Goal: Task Accomplishment & Management: Manage account settings

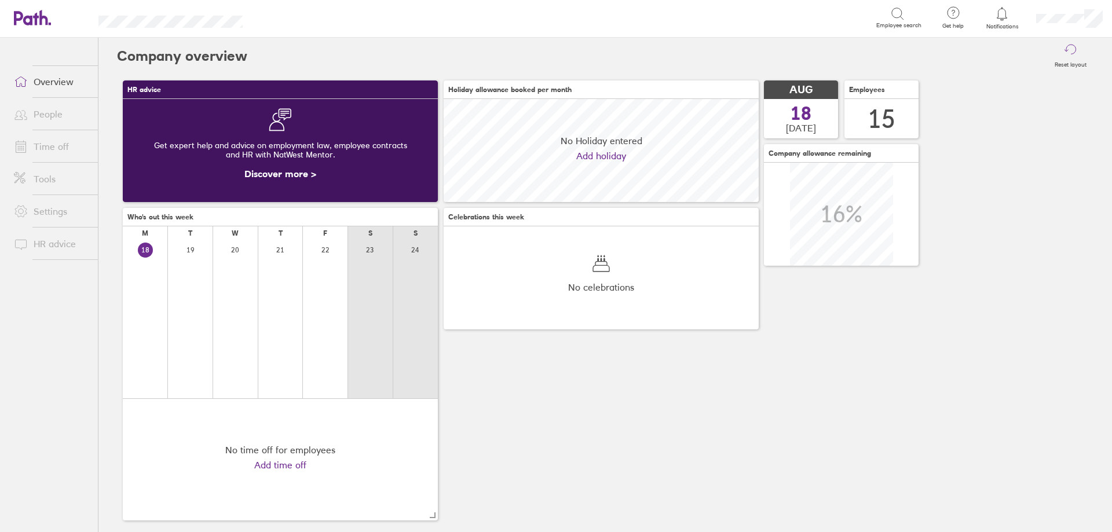
scroll to position [103, 315]
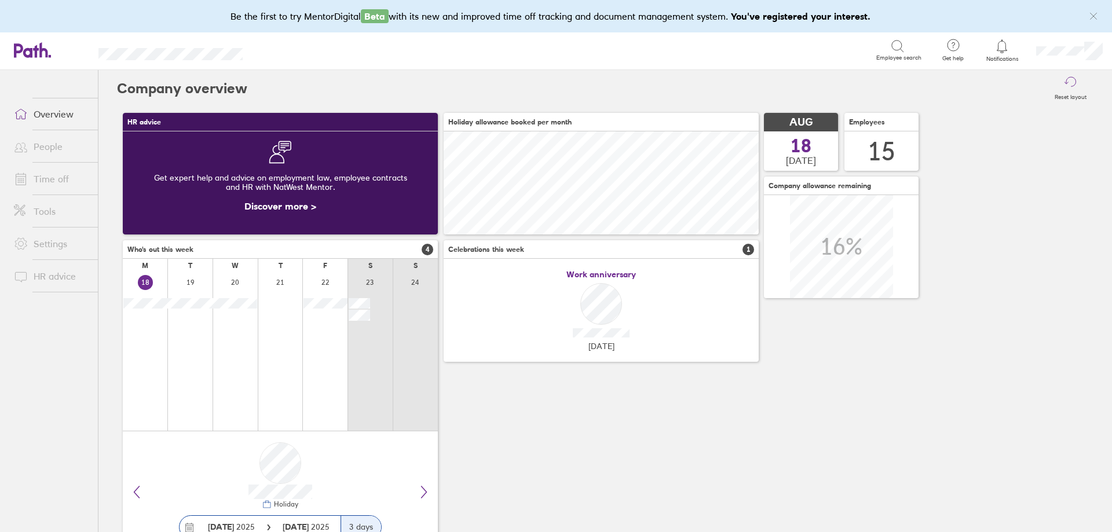
click at [1095, 16] on icon "link" at bounding box center [1092, 16] width 9 height 9
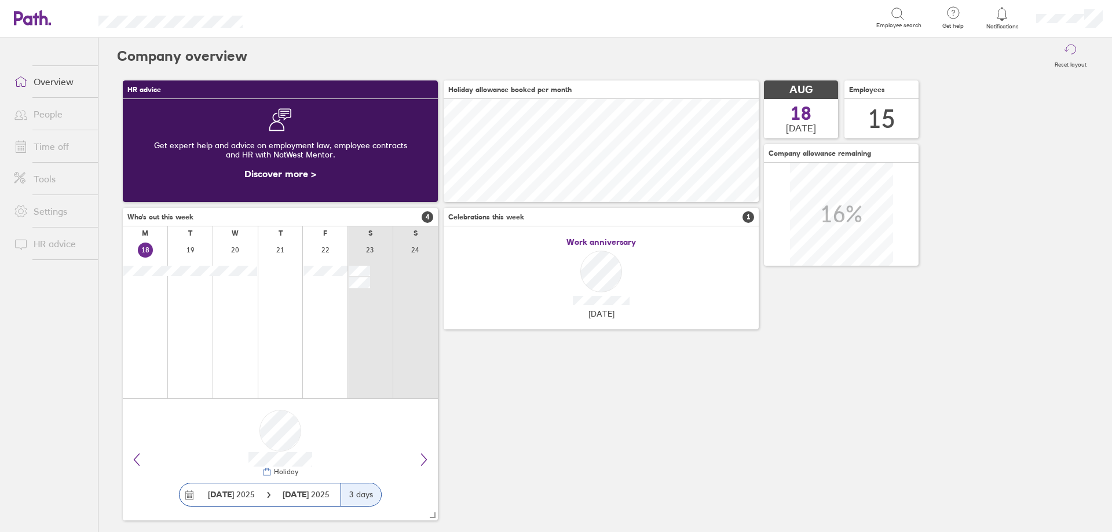
click at [998, 23] on span "Notifications" at bounding box center [1002, 26] width 38 height 7
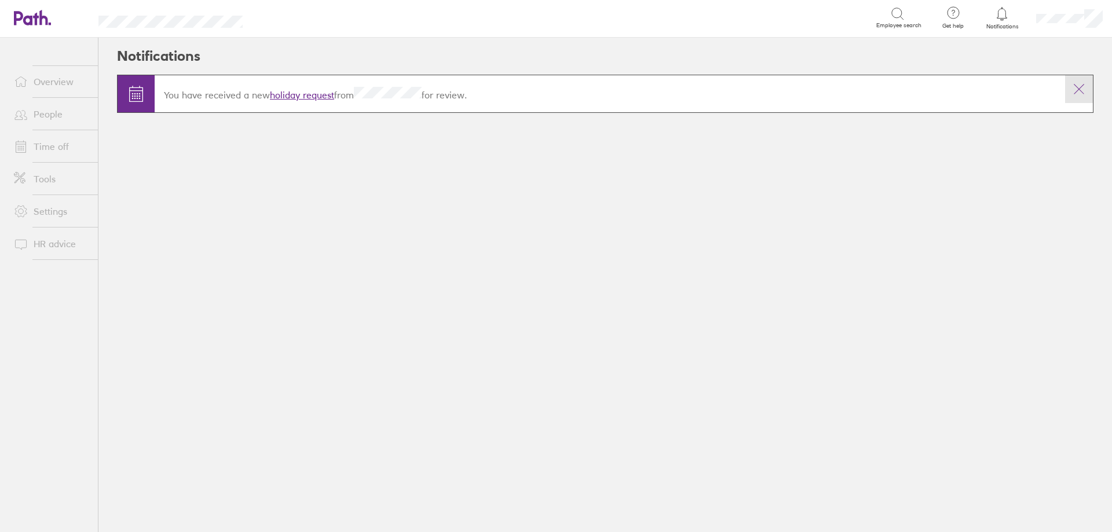
click at [1073, 89] on icon at bounding box center [1079, 89] width 14 height 14
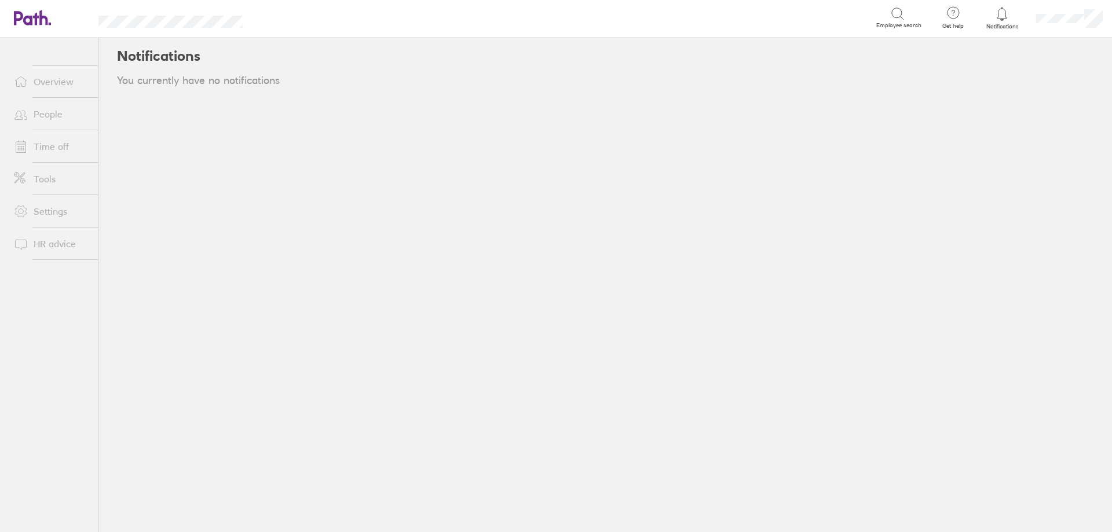
click at [56, 150] on link "Time off" at bounding box center [51, 146] width 93 height 23
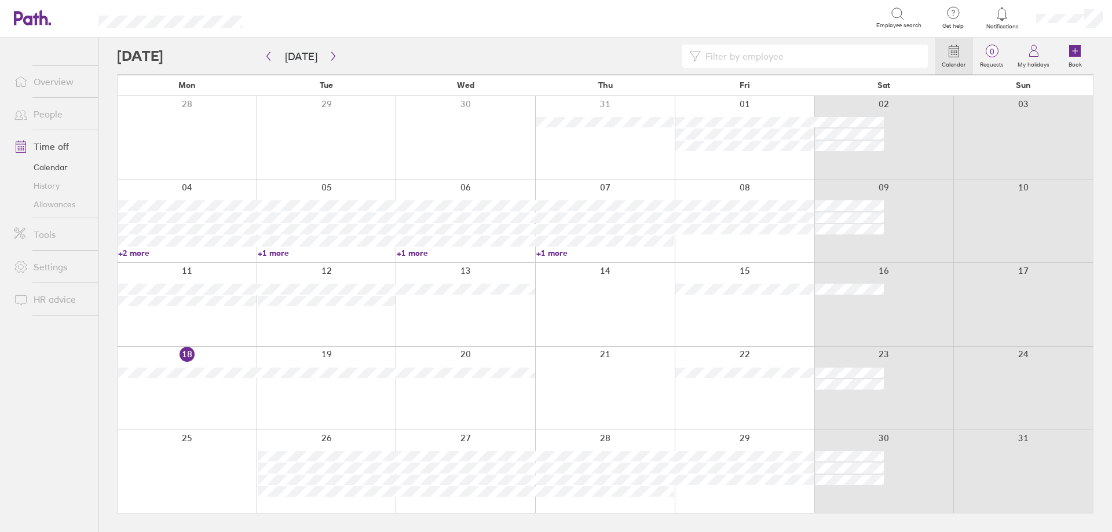
click at [210, 392] on div at bounding box center [187, 388] width 139 height 83
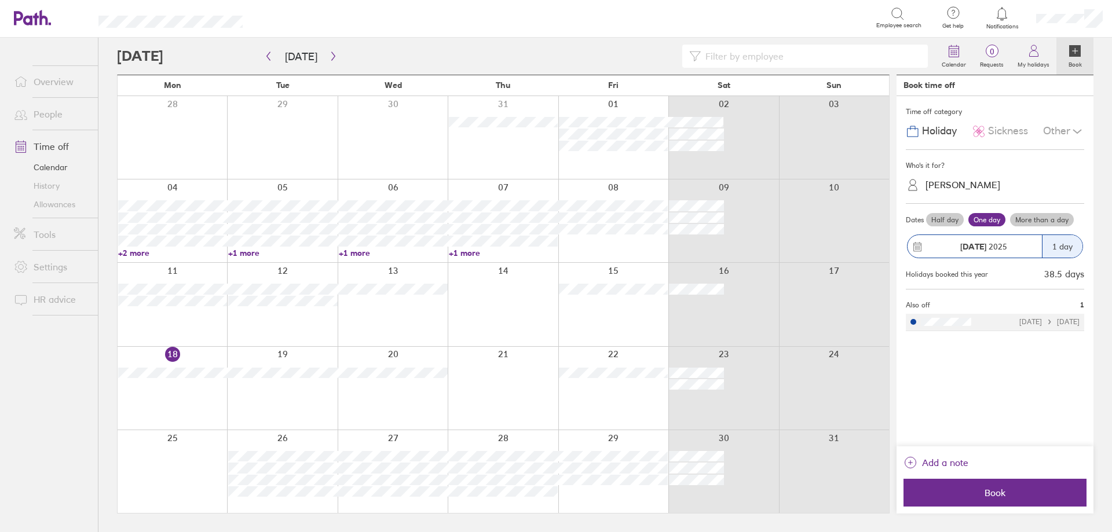
click at [1009, 131] on span "Sickness" at bounding box center [1008, 131] width 40 height 12
click at [978, 186] on div "[PERSON_NAME]" at bounding box center [1001, 185] width 164 height 18
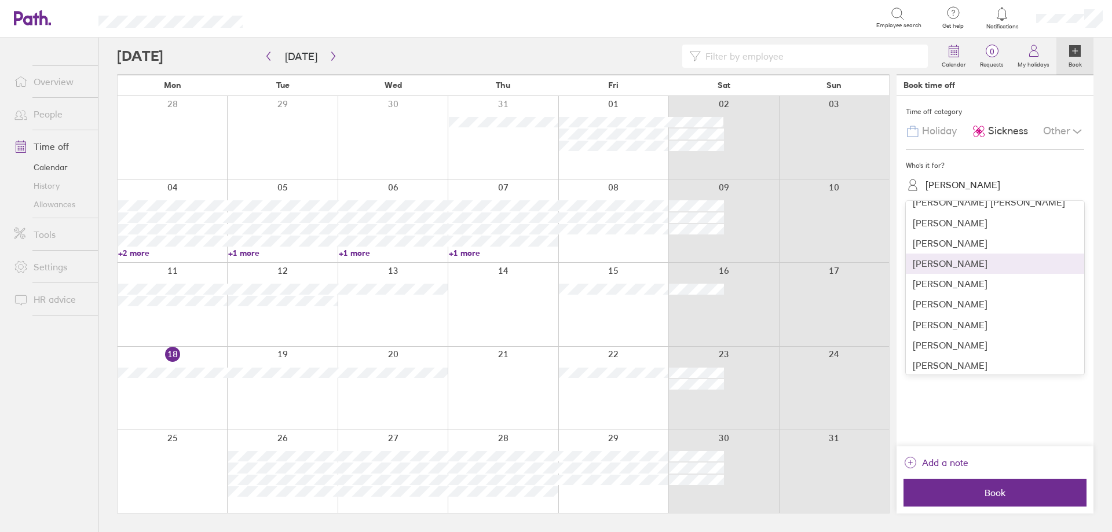
scroll to position [137, 0]
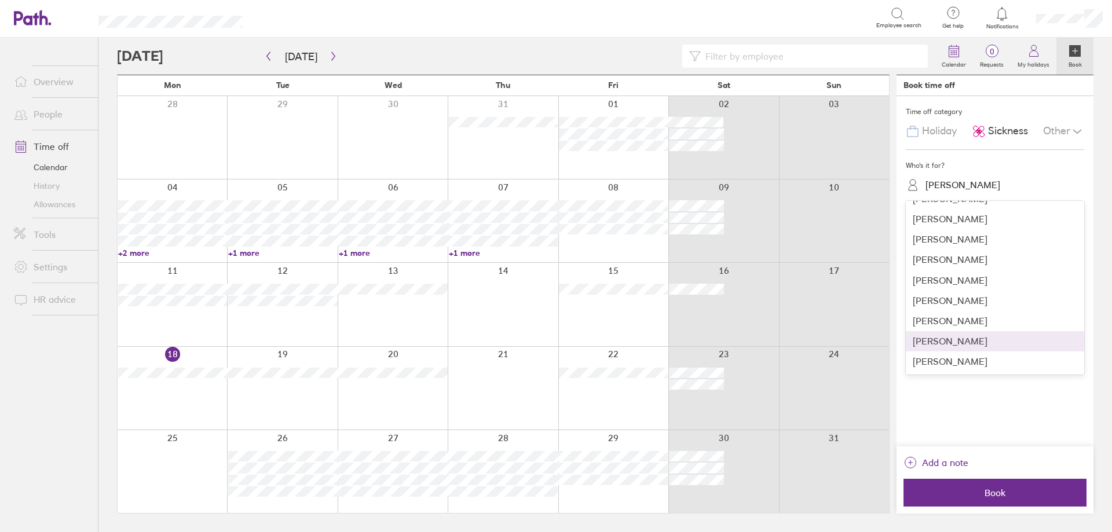
click at [945, 344] on div "[PERSON_NAME]" at bounding box center [994, 341] width 178 height 20
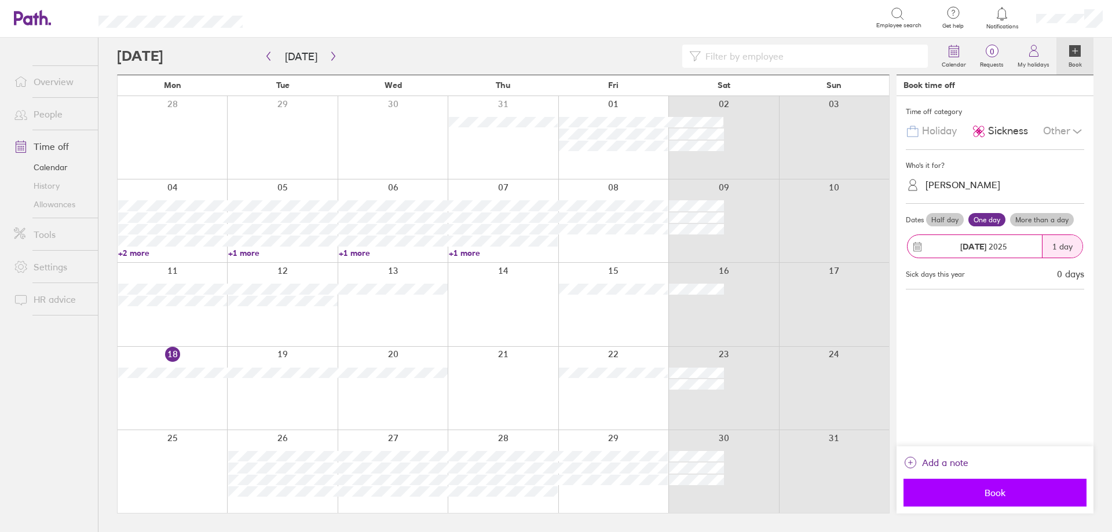
click at [1000, 503] on button "Book" at bounding box center [994, 493] width 183 height 28
